Goal: Task Accomplishment & Management: Manage account settings

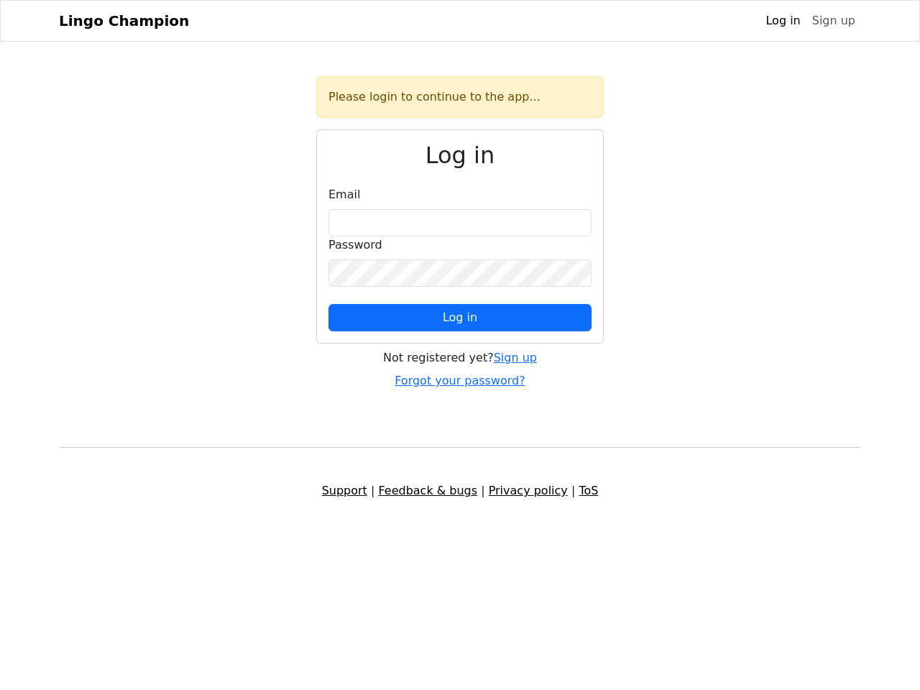
click at [460, 318] on span "Log in" at bounding box center [460, 318] width 35 height 14
